Goal: Information Seeking & Learning: Compare options

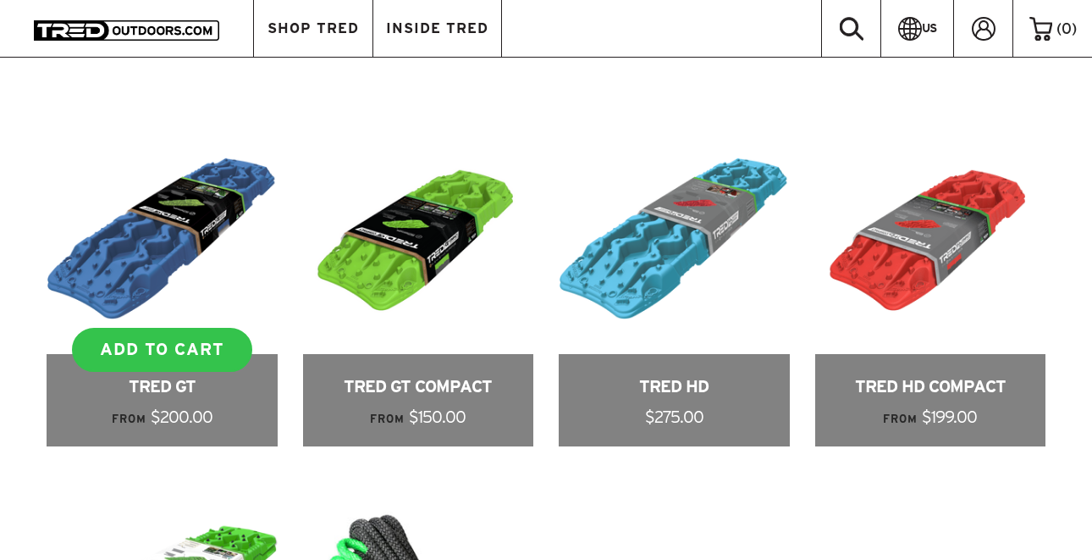
scroll to position [697, 0]
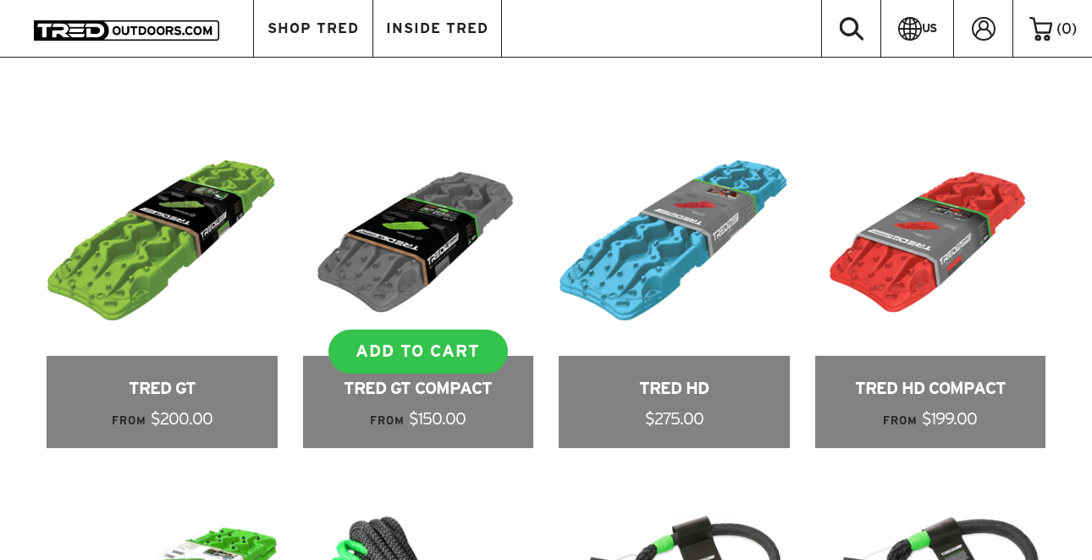
click at [439, 238] on link at bounding box center [418, 286] width 231 height 323
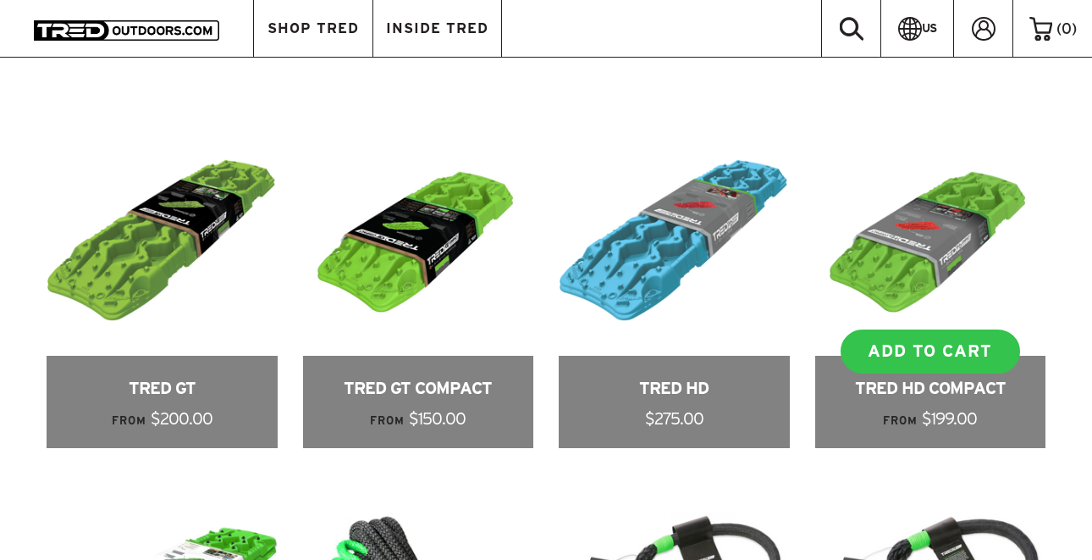
click at [931, 268] on link at bounding box center [930, 286] width 231 height 323
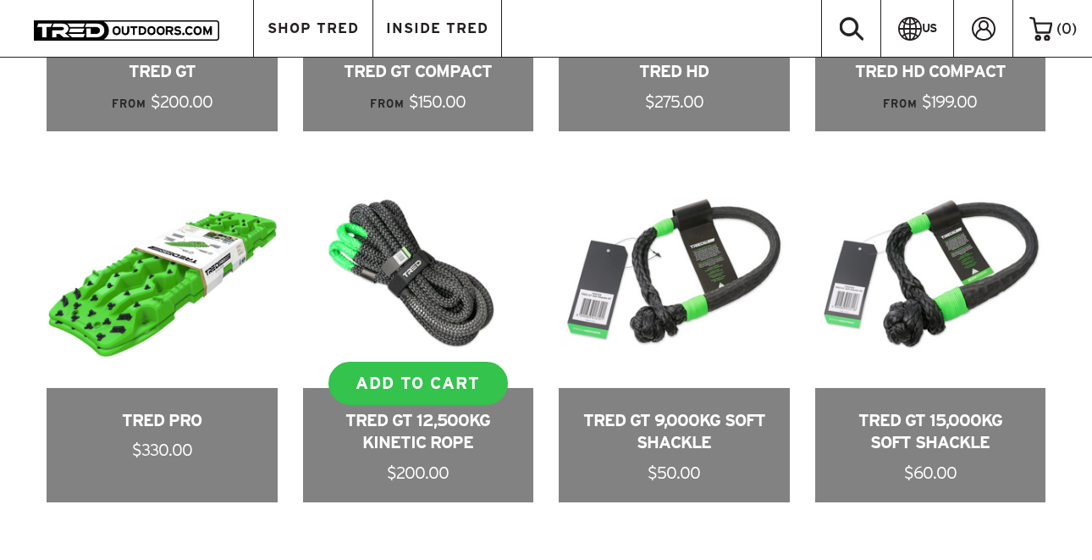
scroll to position [1222, 0]
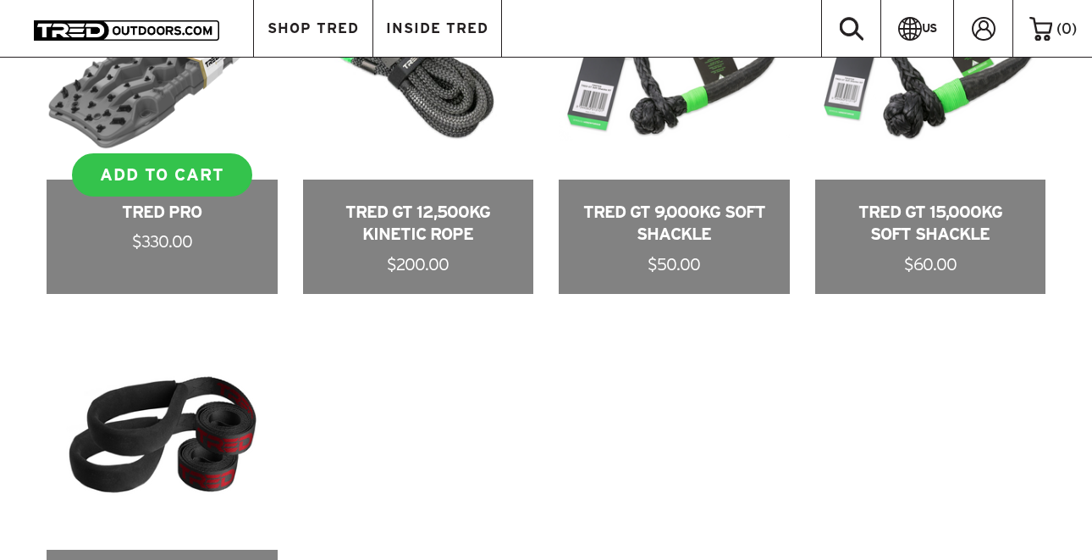
click at [129, 101] on link at bounding box center [162, 120] width 231 height 345
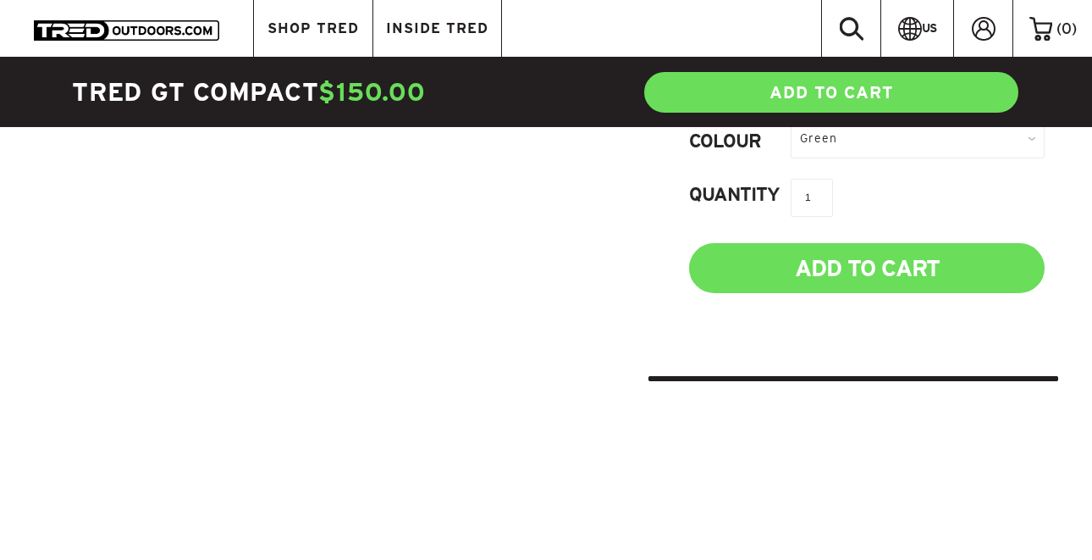
scroll to position [833, 0]
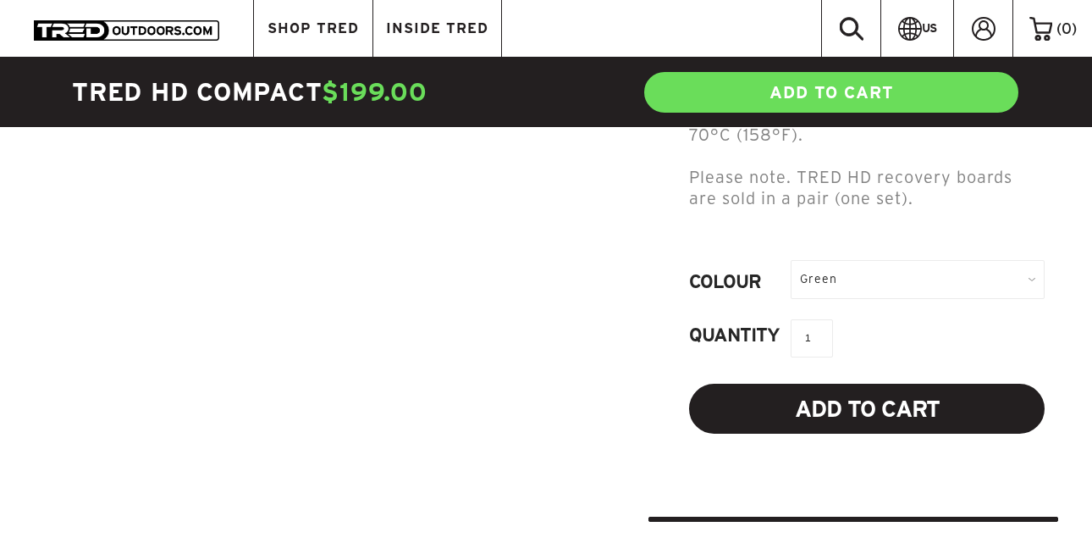
scroll to position [776, 0]
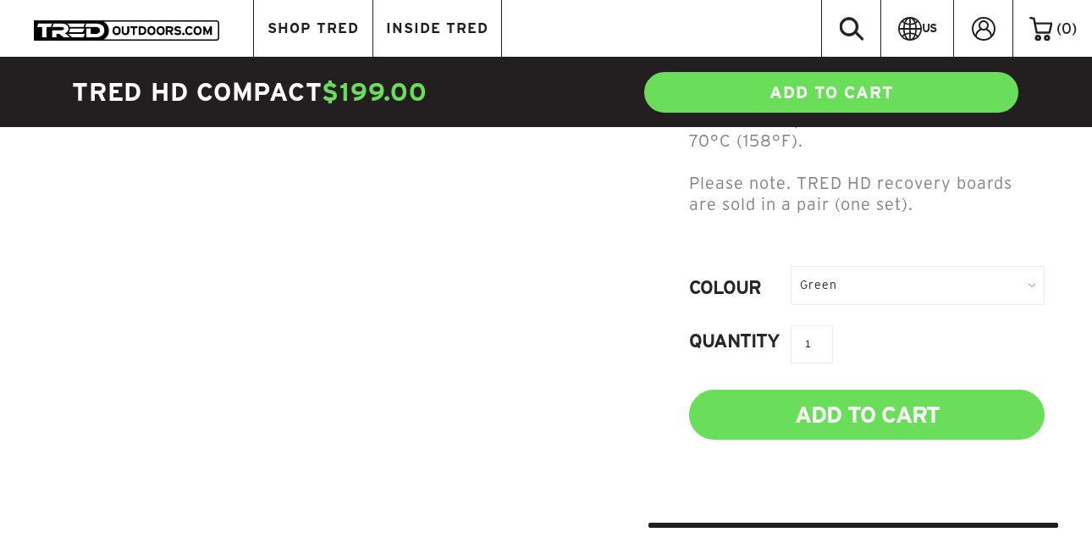
click at [906, 278] on div "Green" at bounding box center [918, 285] width 254 height 38
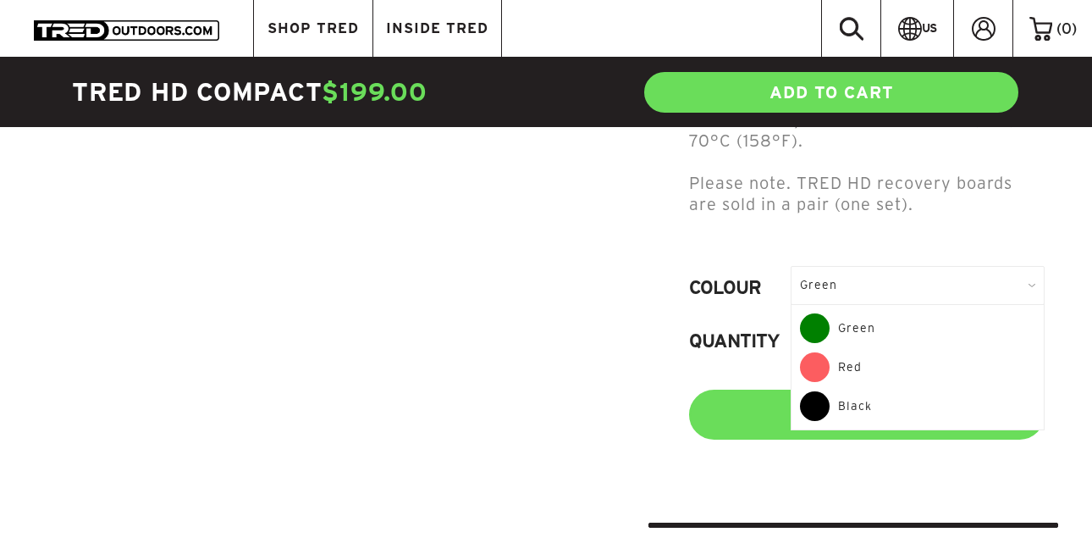
click at [863, 369] on div "Red" at bounding box center [917, 371] width 235 height 39
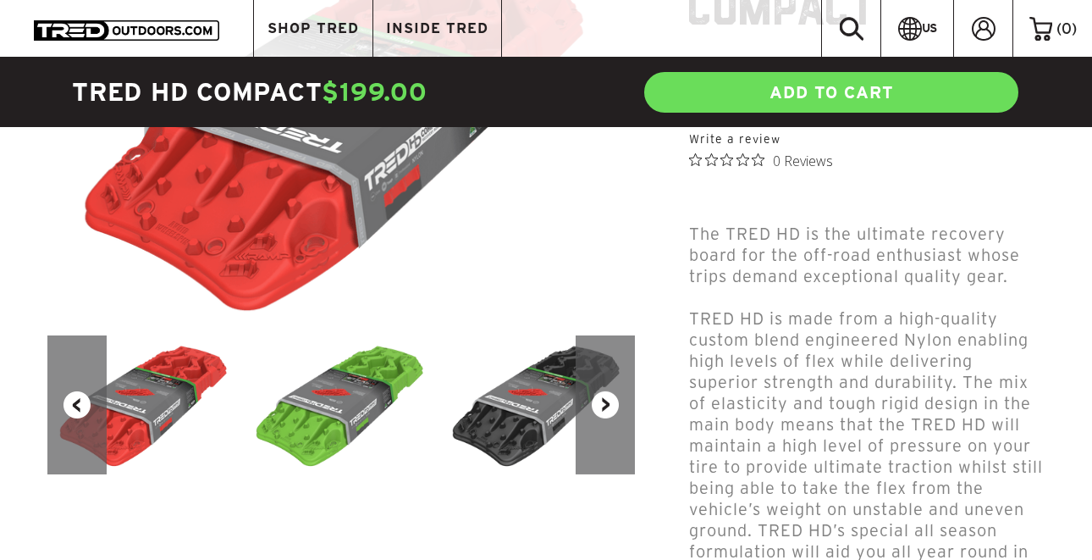
scroll to position [362, 0]
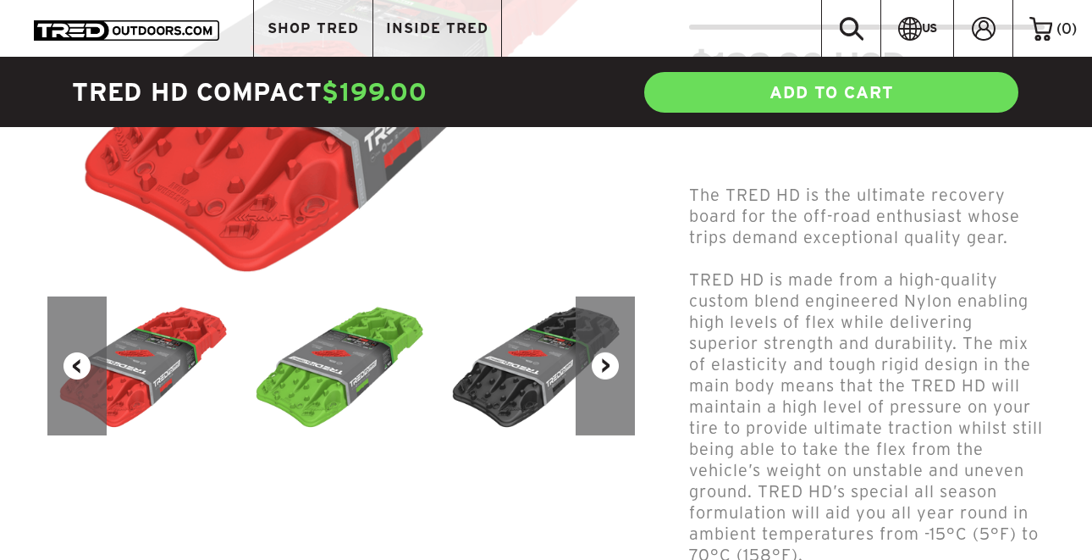
click at [608, 367] on button "Next" at bounding box center [605, 365] width 59 height 139
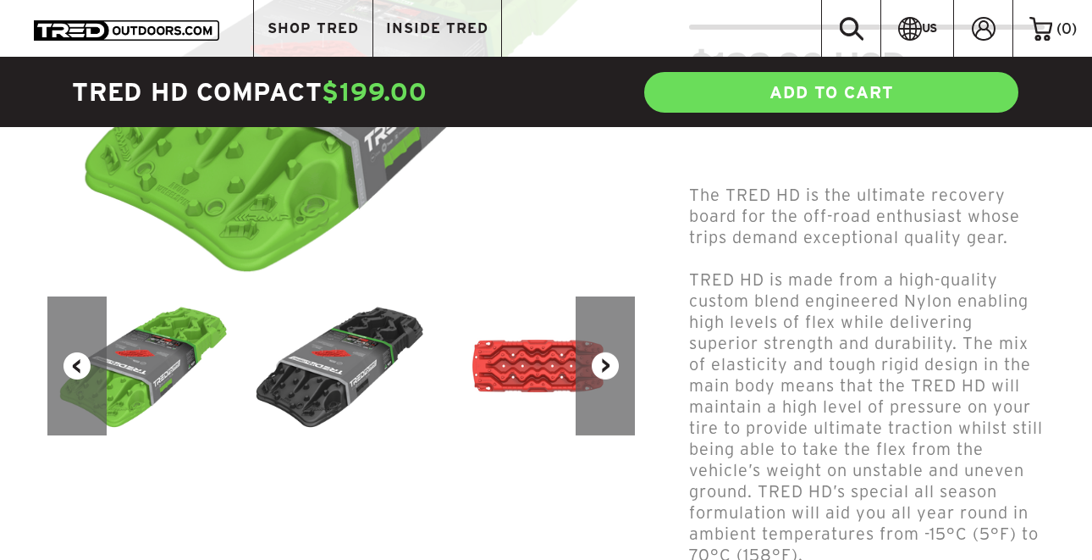
click at [608, 367] on button "Next" at bounding box center [605, 365] width 59 height 139
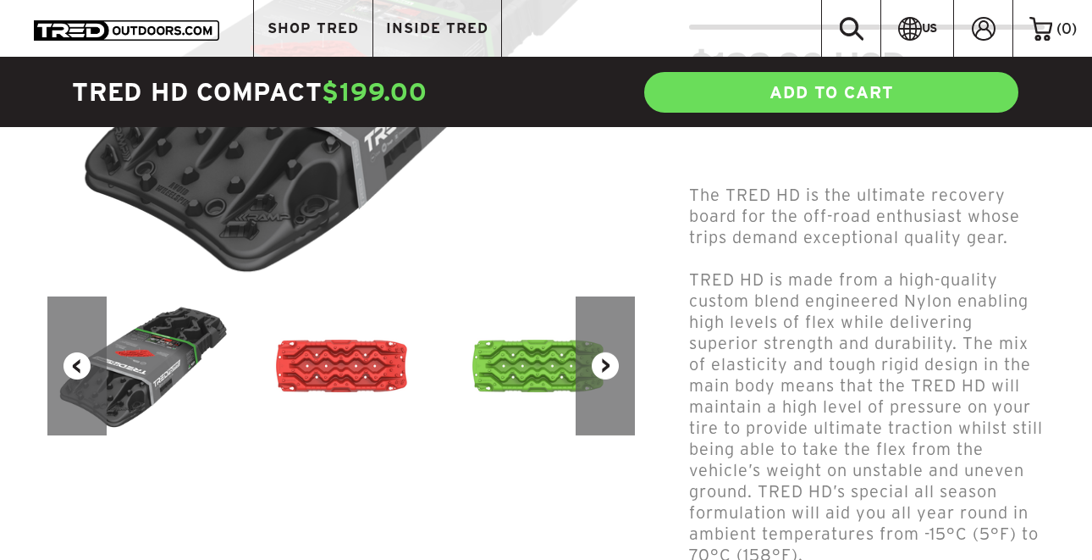
click at [367, 386] on img at bounding box center [342, 365] width 196 height 139
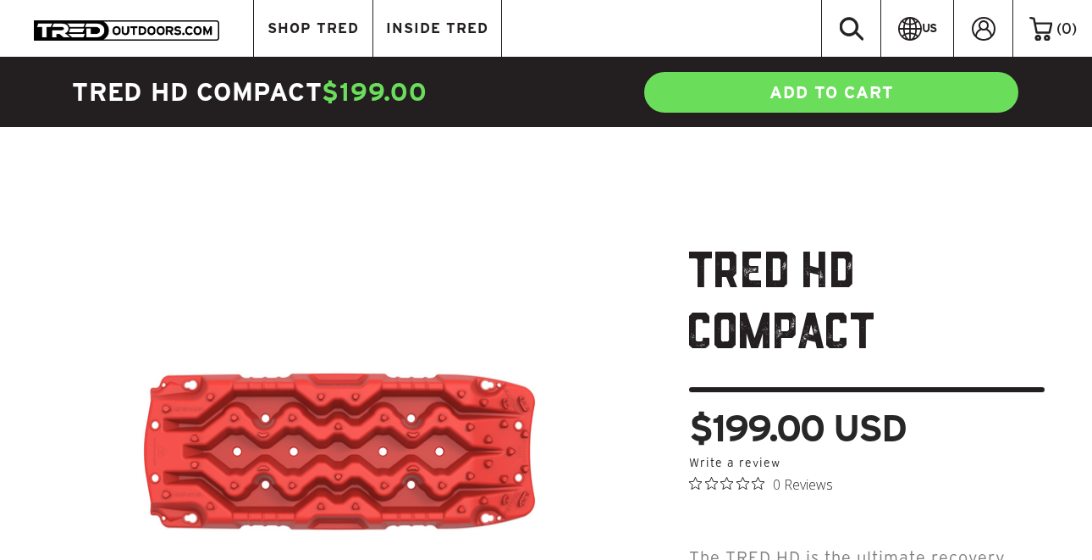
scroll to position [0, 0]
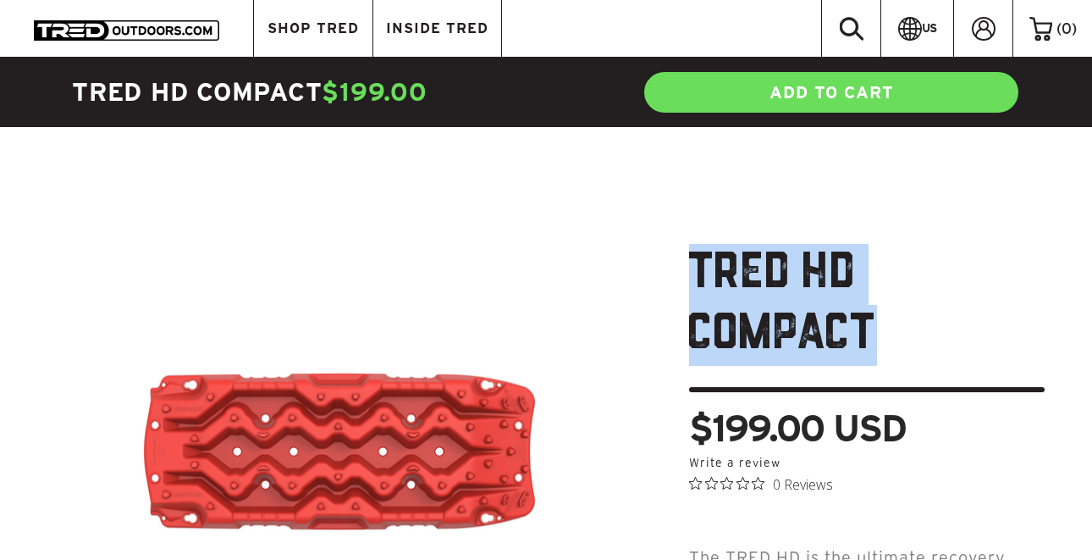
drag, startPoint x: 896, startPoint y: 336, endPoint x: 682, endPoint y: 262, distance: 225.9
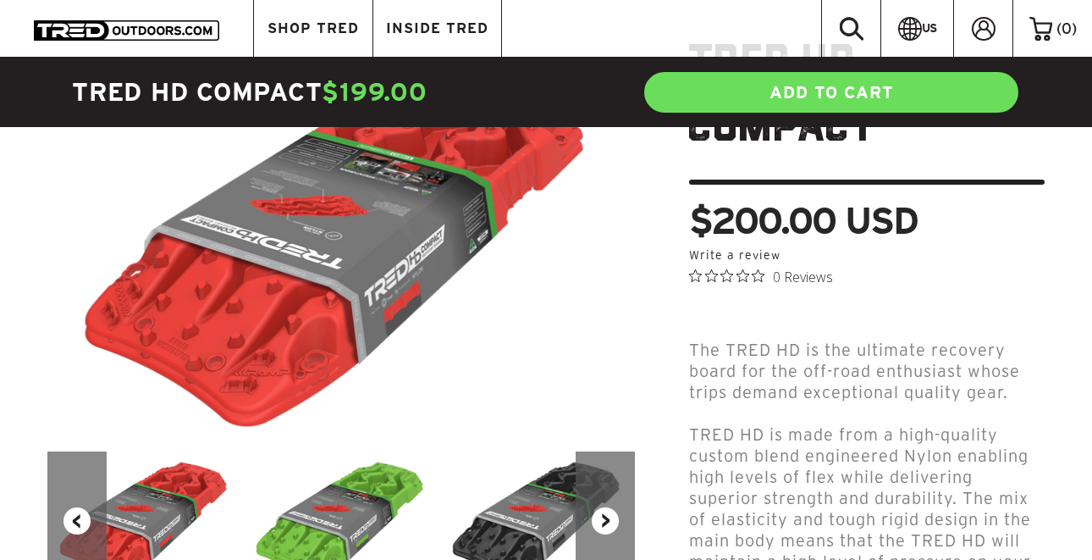
scroll to position [171, 0]
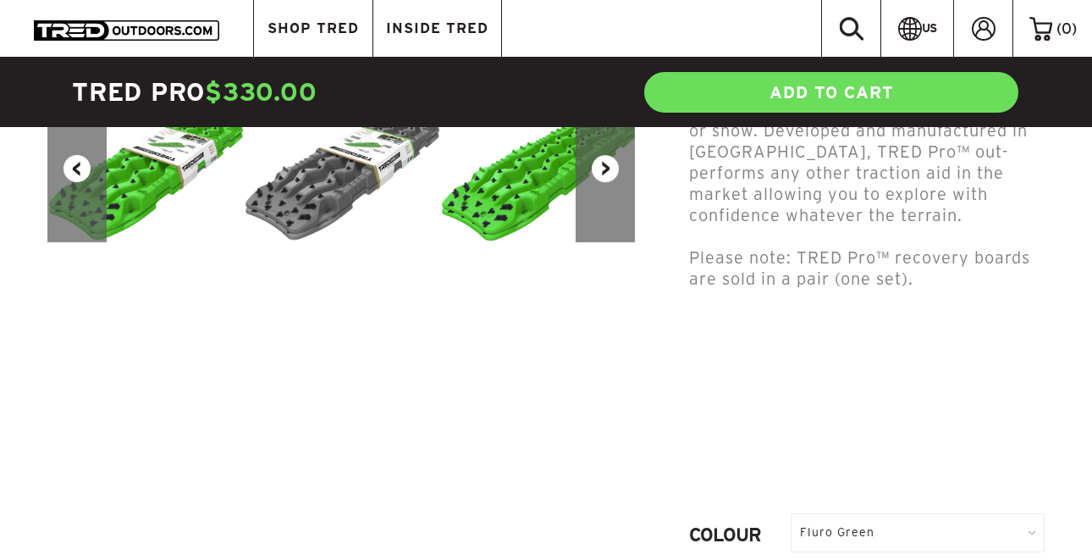
scroll to position [439, 0]
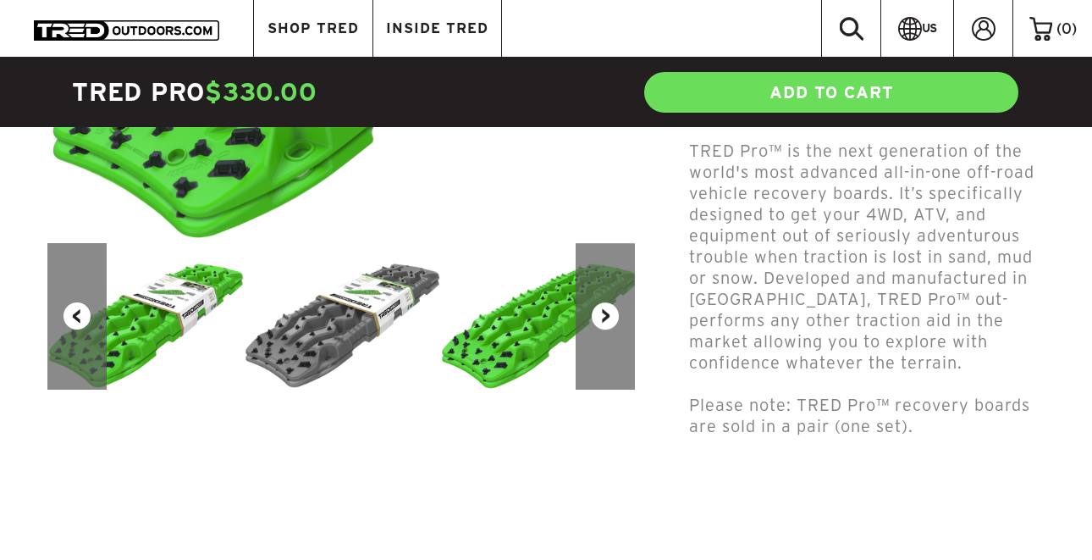
click at [299, 216] on img at bounding box center [340, 23] width 587 height 438
click at [608, 314] on button "Next" at bounding box center [605, 316] width 59 height 146
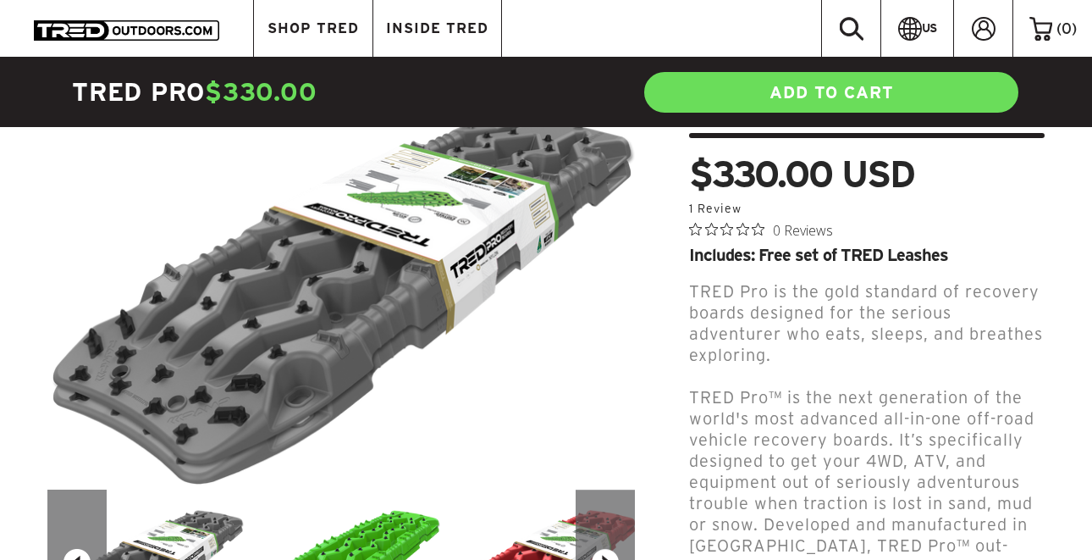
scroll to position [262, 0]
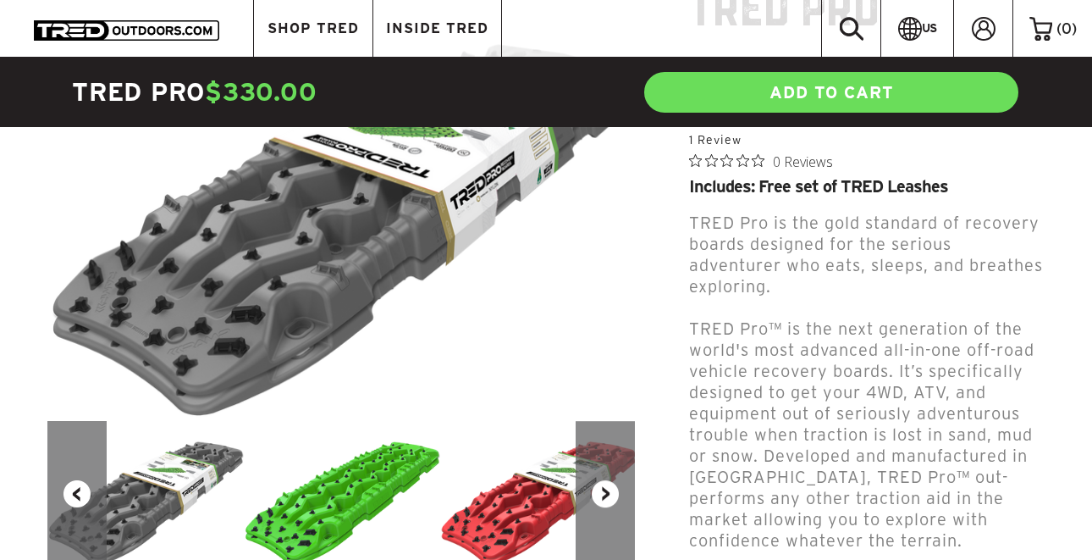
click at [615, 466] on button "Next" at bounding box center [605, 494] width 59 height 146
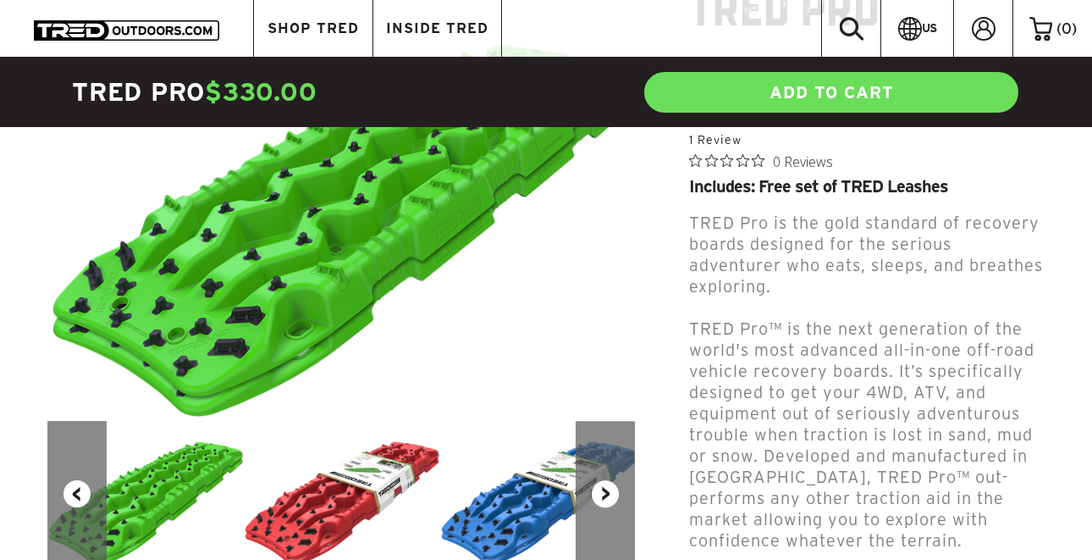
click at [615, 466] on button "Next" at bounding box center [605, 494] width 59 height 146
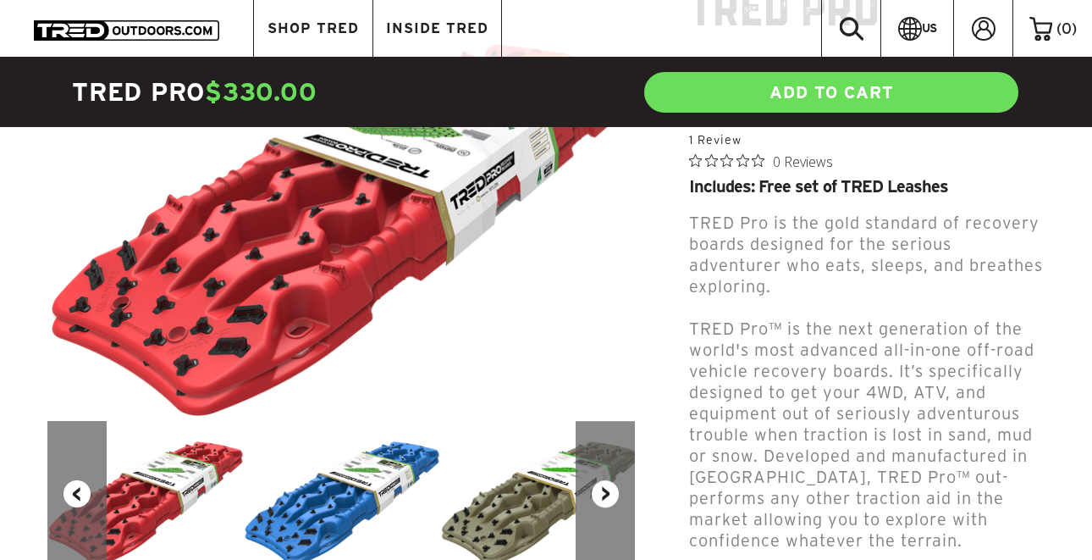
click at [615, 466] on button "Next" at bounding box center [605, 494] width 59 height 146
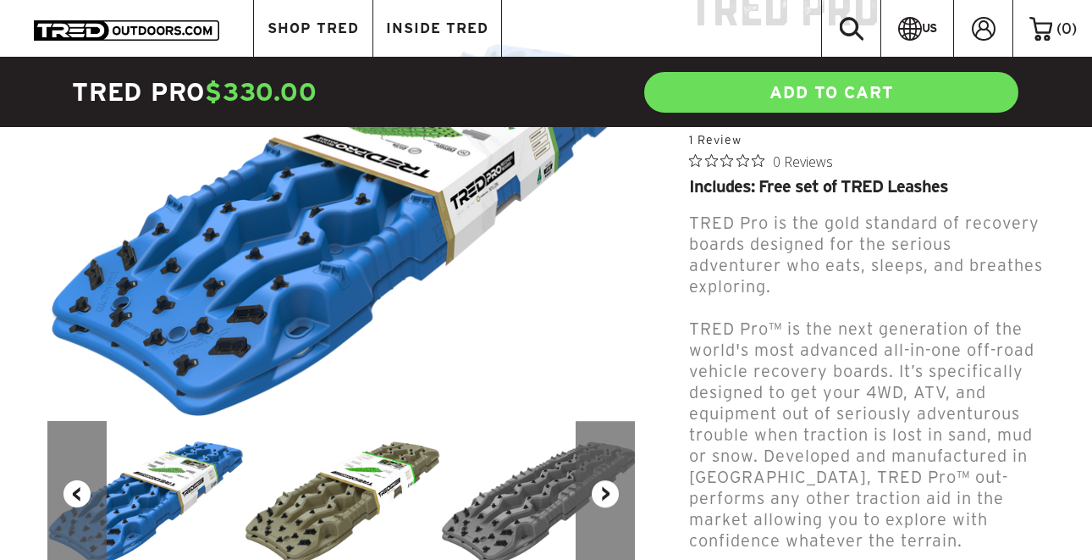
click at [615, 466] on button "Next" at bounding box center [605, 494] width 59 height 146
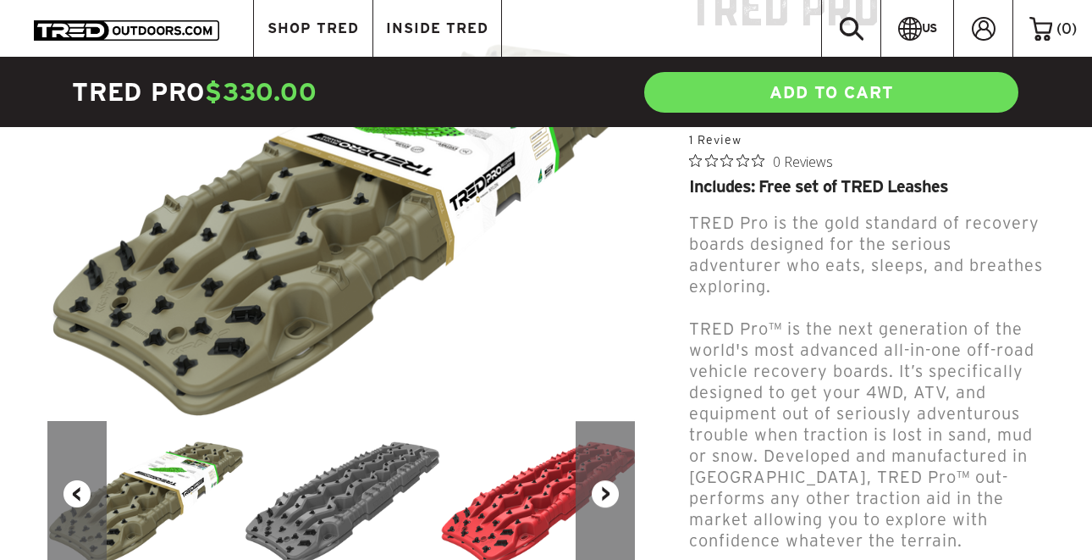
click at [615, 466] on button "Next" at bounding box center [605, 494] width 59 height 146
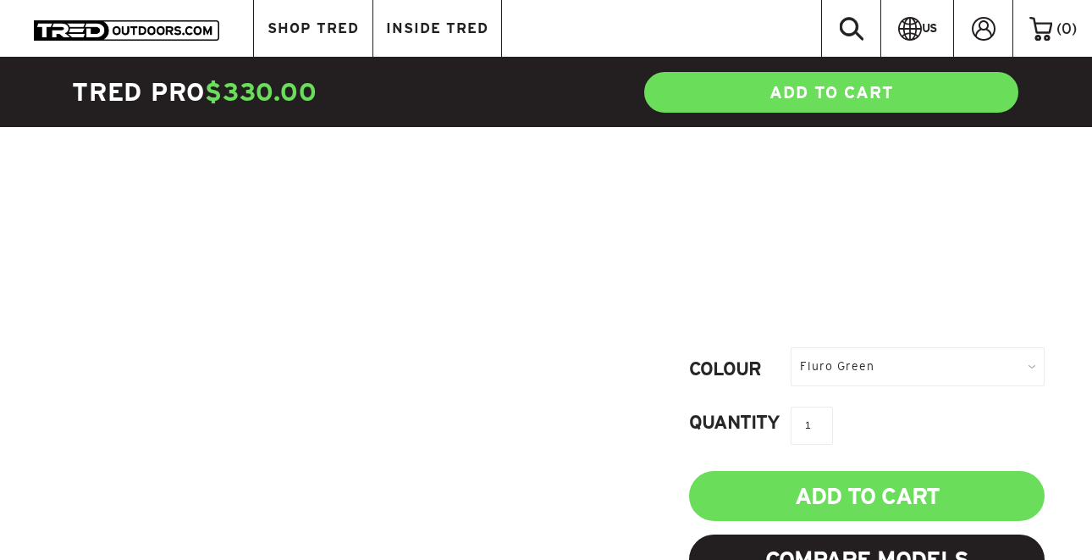
scroll to position [753, 0]
click at [835, 367] on div "Fluro Green" at bounding box center [918, 365] width 254 height 38
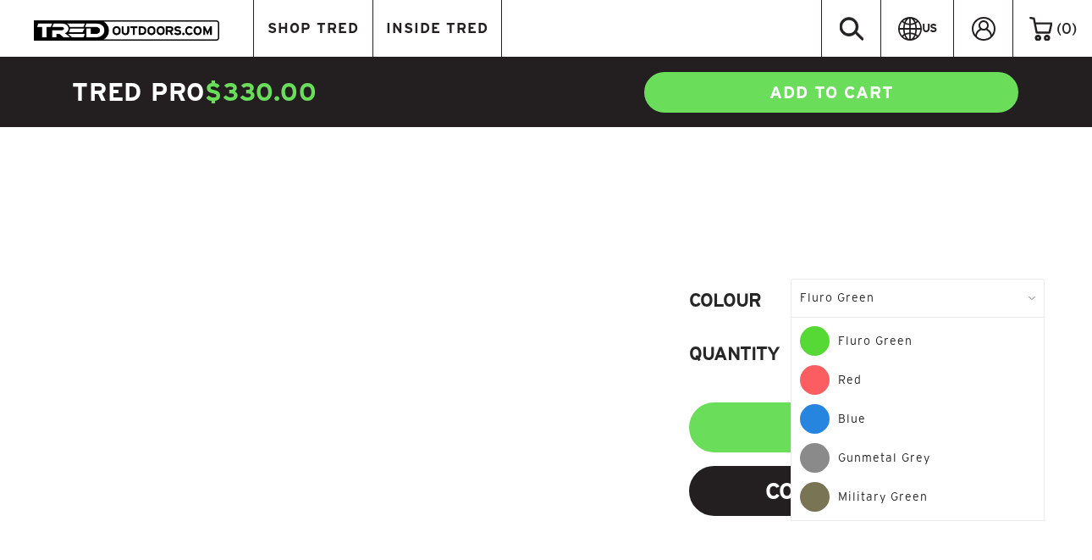
scroll to position [832, 0]
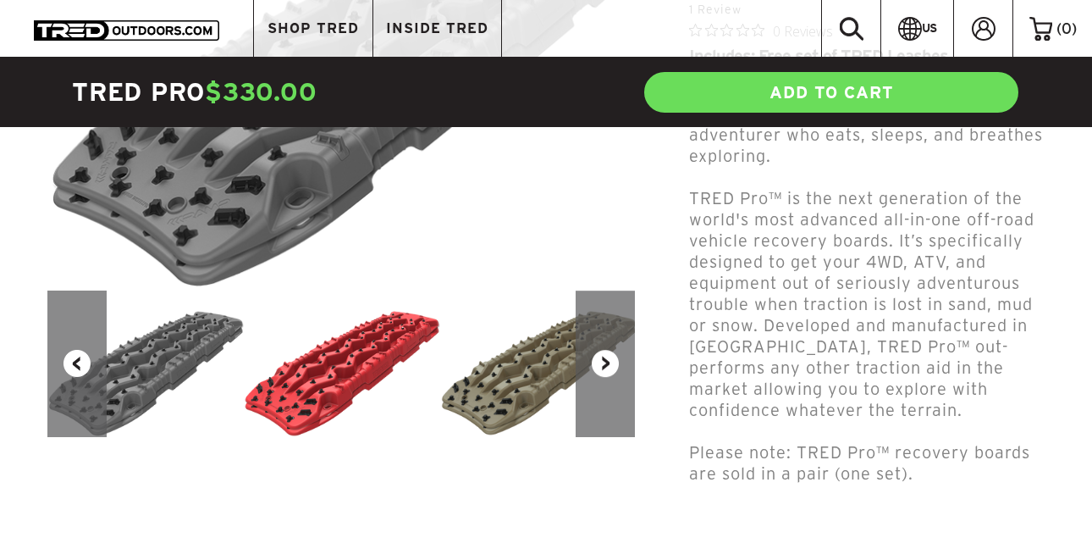
scroll to position [393, 0]
click at [602, 342] on button "Next" at bounding box center [605, 362] width 59 height 146
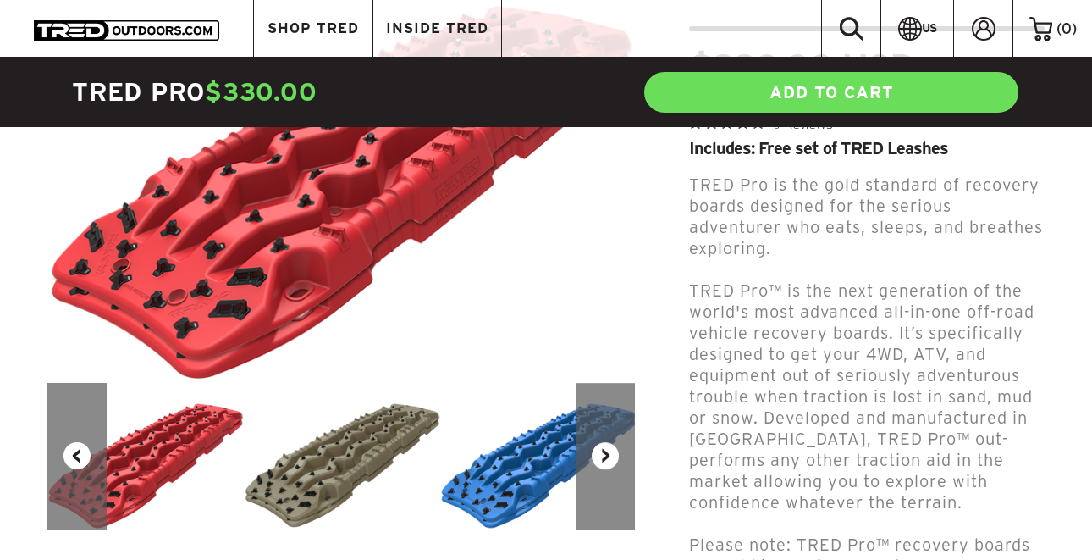
scroll to position [272, 0]
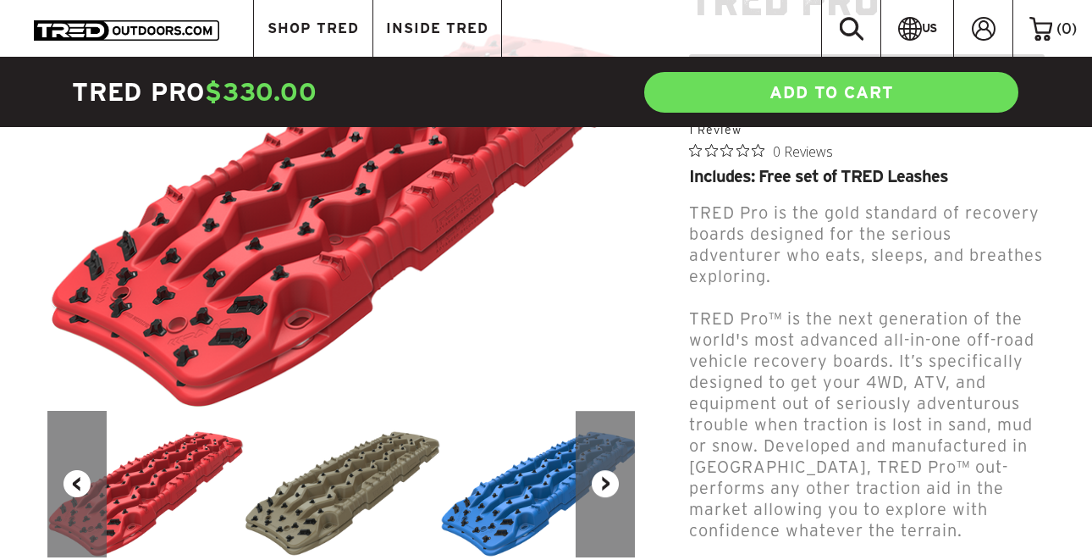
click at [608, 477] on button "Next" at bounding box center [605, 484] width 59 height 146
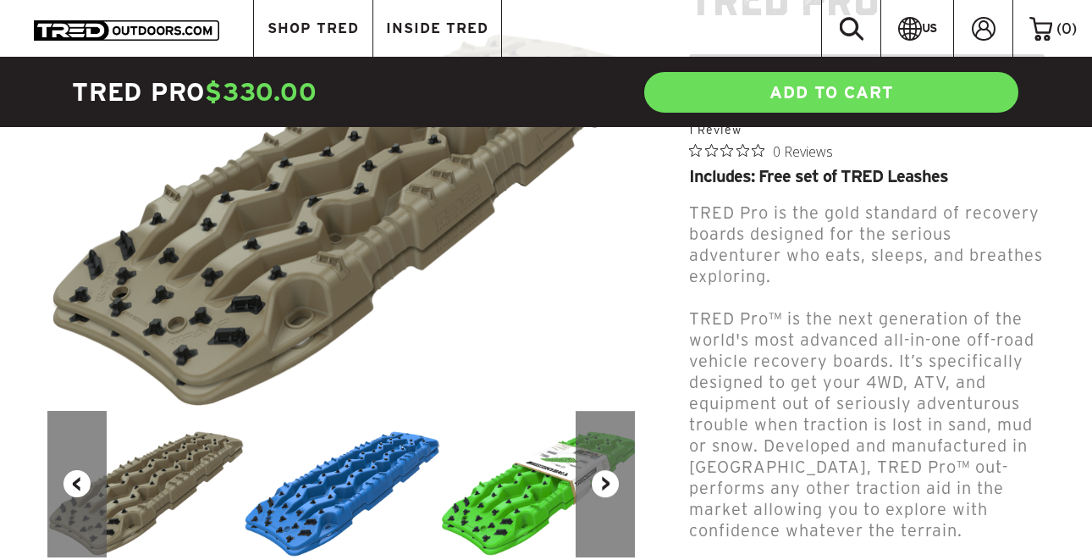
click at [608, 477] on button "Next" at bounding box center [605, 484] width 59 height 146
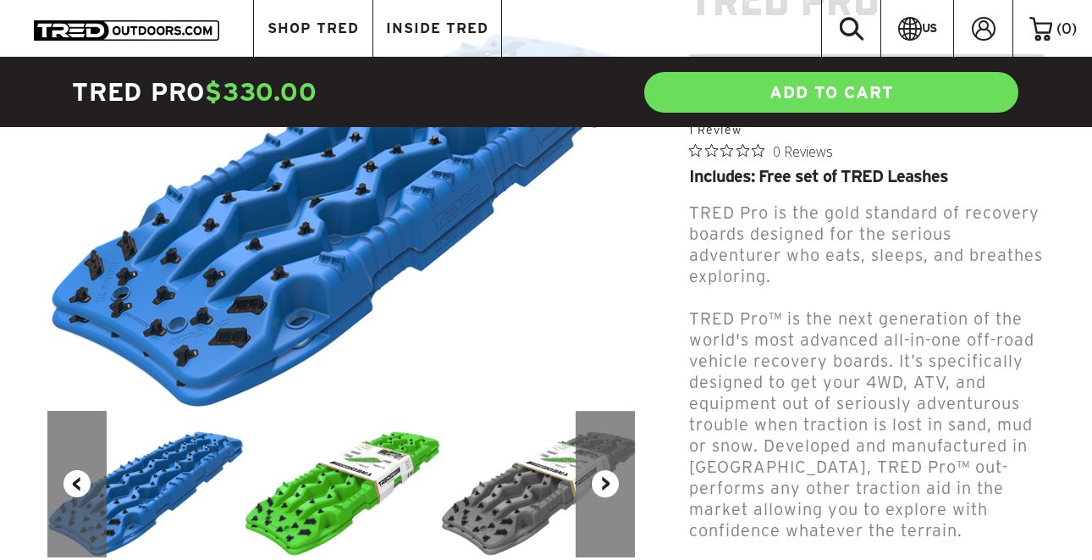
click at [607, 477] on button "Next" at bounding box center [605, 484] width 59 height 146
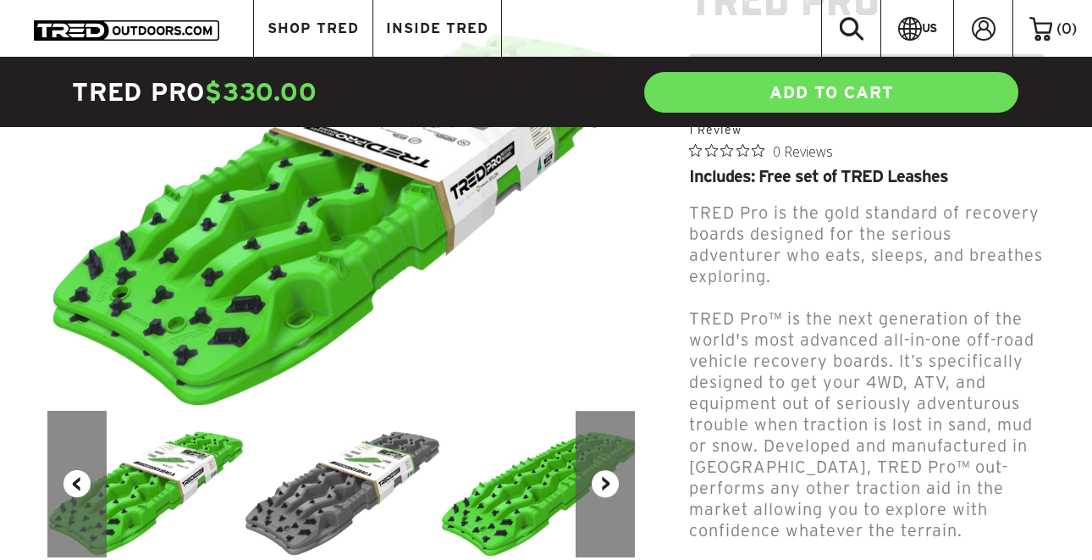
click at [607, 477] on button "Next" at bounding box center [605, 484] width 59 height 146
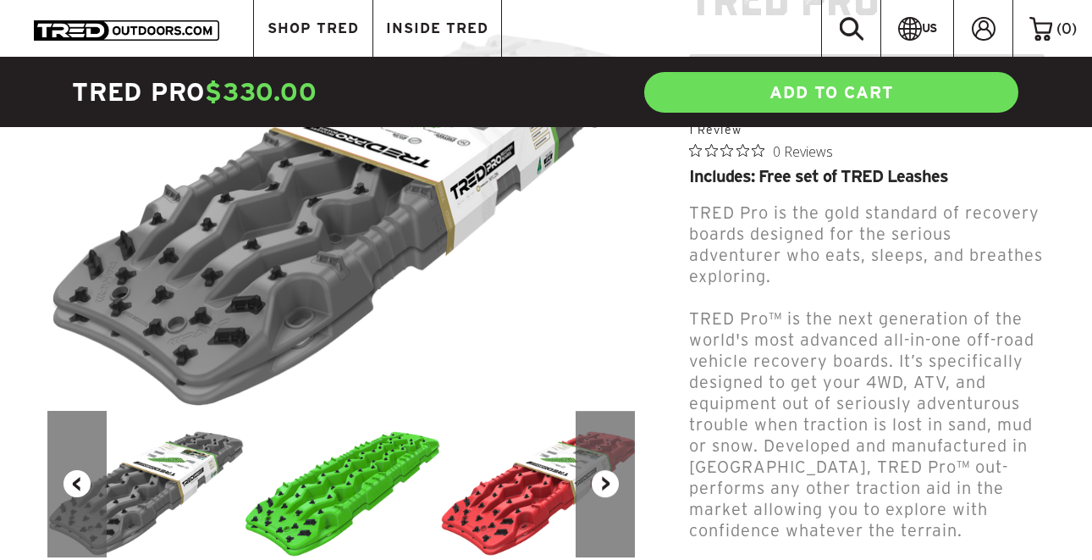
click at [607, 477] on button "Next" at bounding box center [605, 484] width 59 height 146
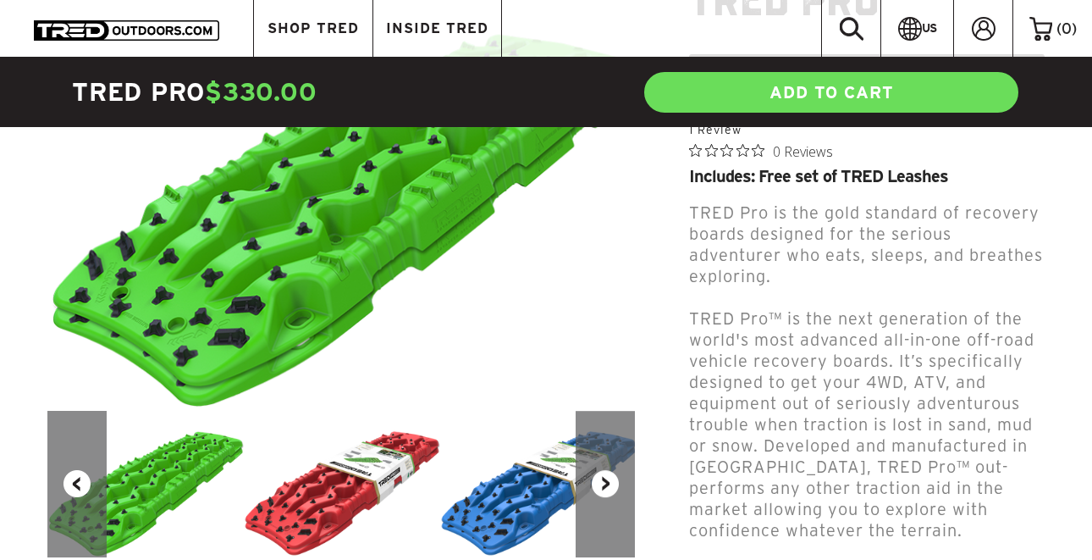
click at [607, 477] on button "Next" at bounding box center [605, 484] width 59 height 146
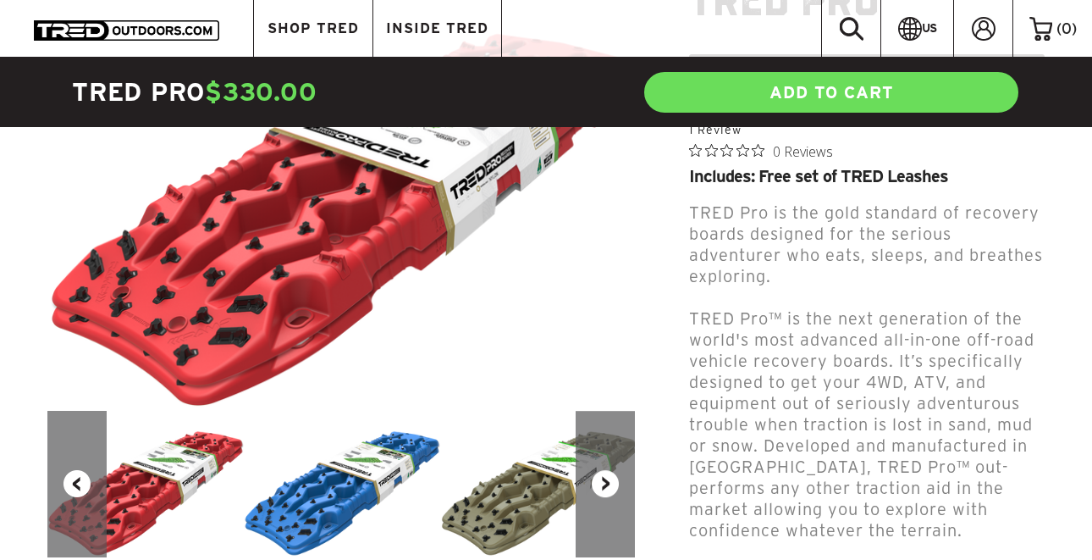
click at [607, 477] on button "Next" at bounding box center [605, 484] width 59 height 146
